Goal: Transaction & Acquisition: Purchase product/service

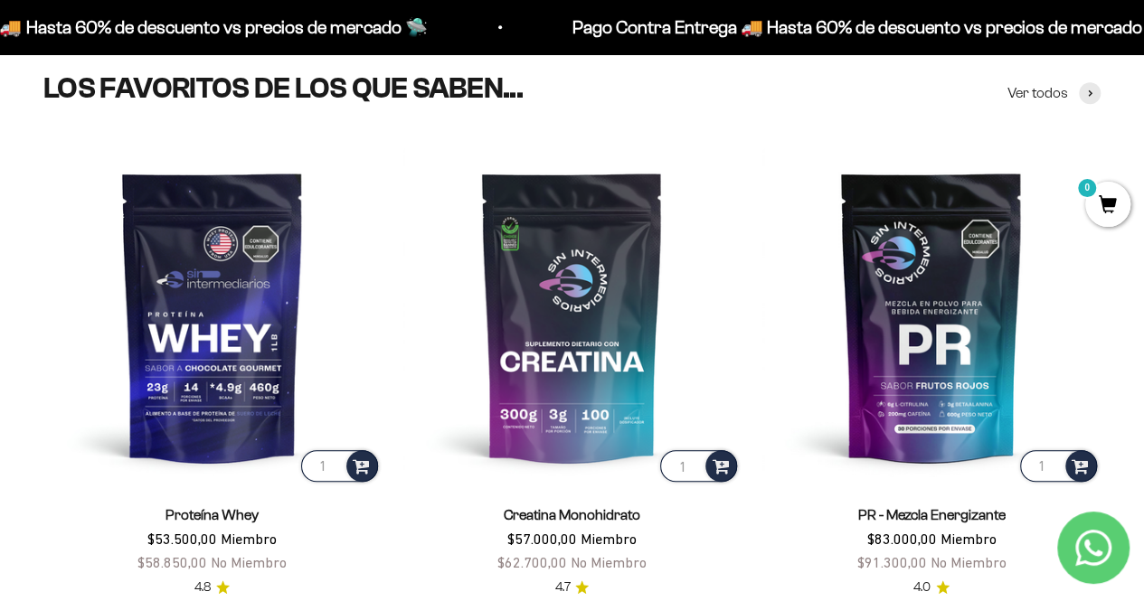
scroll to position [655, 0]
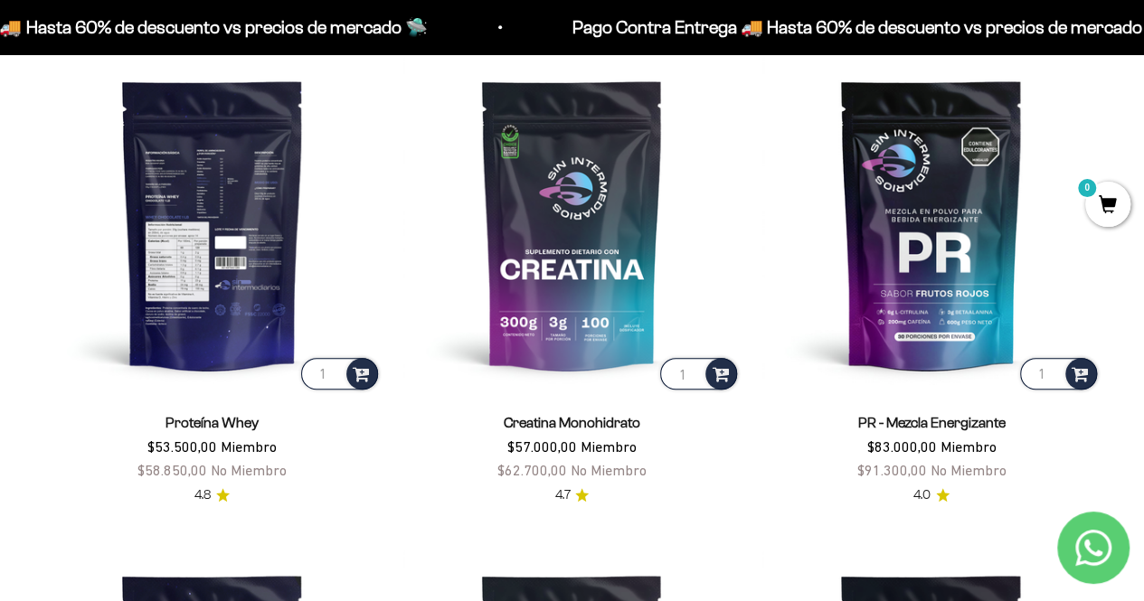
click at [174, 299] on img at bounding box center [212, 224] width 338 height 338
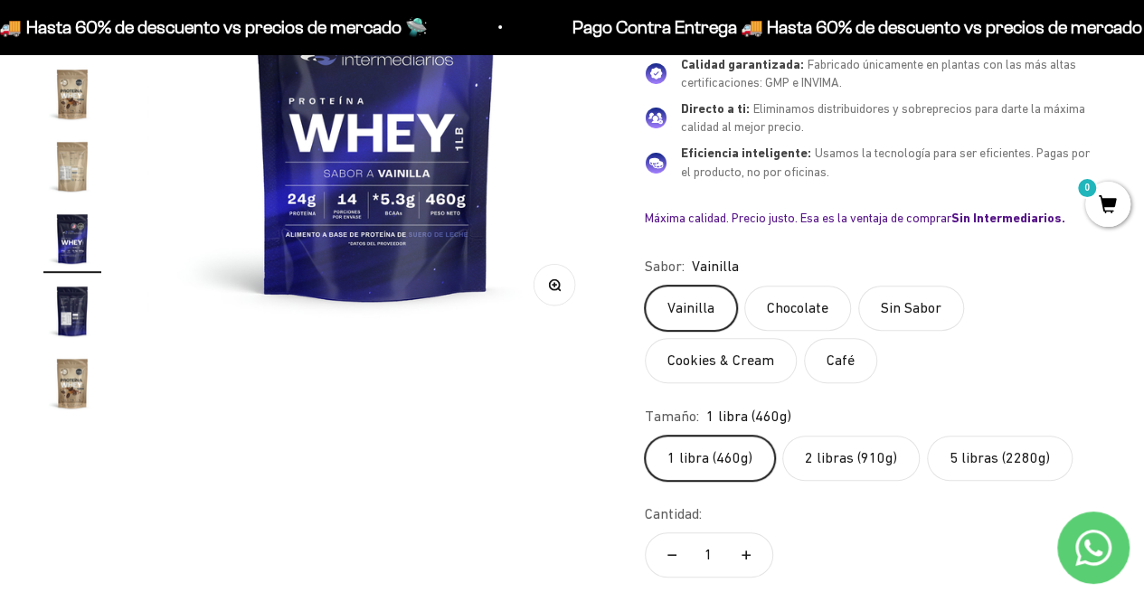
click at [964, 451] on label "5 libras (2280g)" at bounding box center [1000, 458] width 146 height 45
click at [645, 436] on input "5 libras (2280g)" at bounding box center [644, 435] width 1 height 1
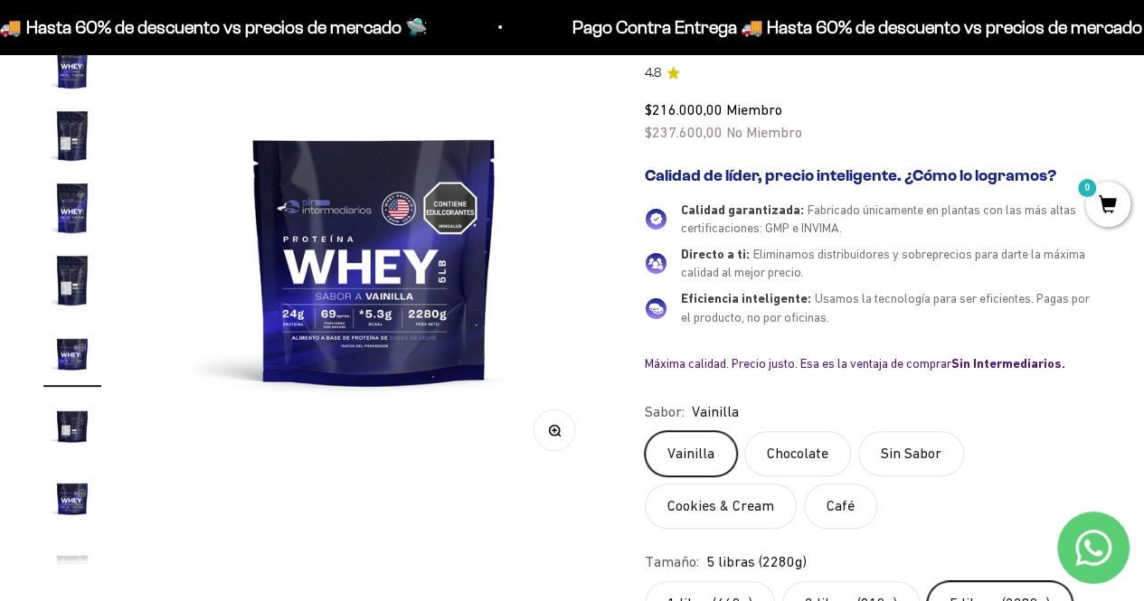
scroll to position [208, 0]
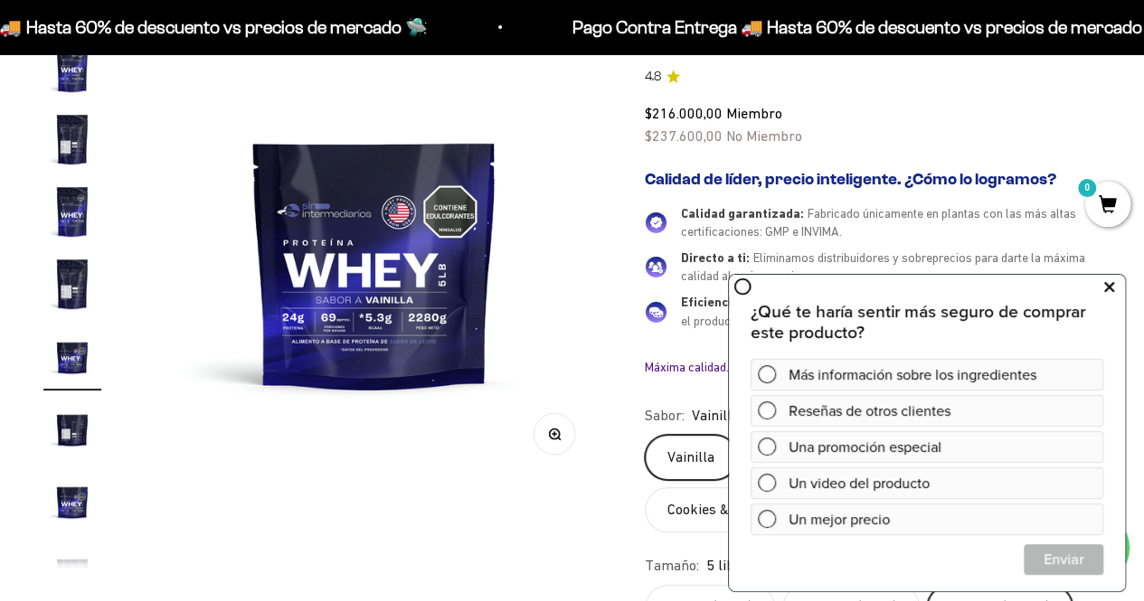
click at [1108, 282] on icon at bounding box center [1109, 287] width 10 height 24
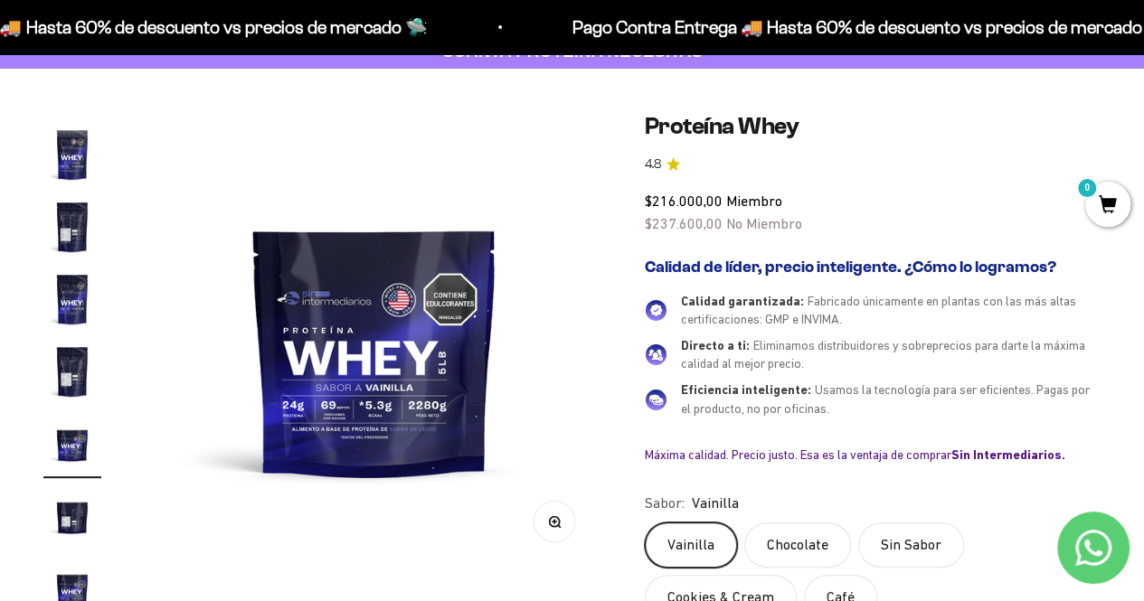
scroll to position [164, 0]
